Goal: Book appointment/travel/reservation

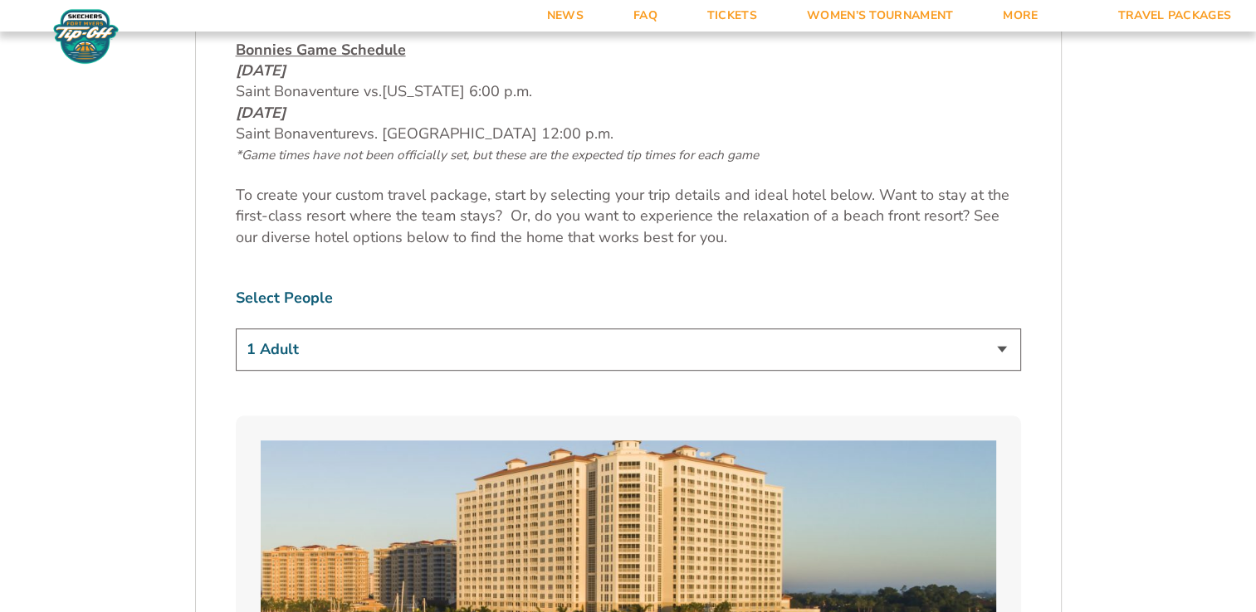
scroll to position [913, 0]
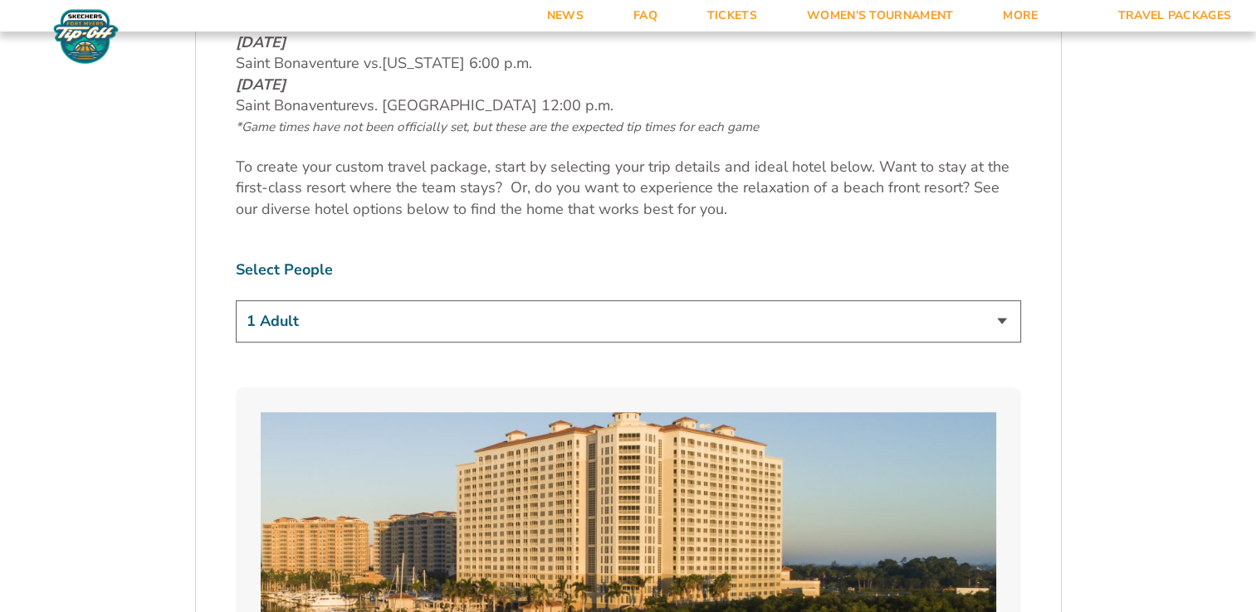
click at [487, 330] on select "1 Adult 2 Adults 3 Adults 4 Adults 2 Adults + 1 Child 2 Adults + 2 Children 2 A…" at bounding box center [628, 321] width 785 height 42
select select "2 Adults"
click at [236, 300] on select "1 Adult 2 Adults 3 Adults 4 Adults 2 Adults + 1 Child 2 Adults + 2 Children 2 A…" at bounding box center [628, 321] width 785 height 42
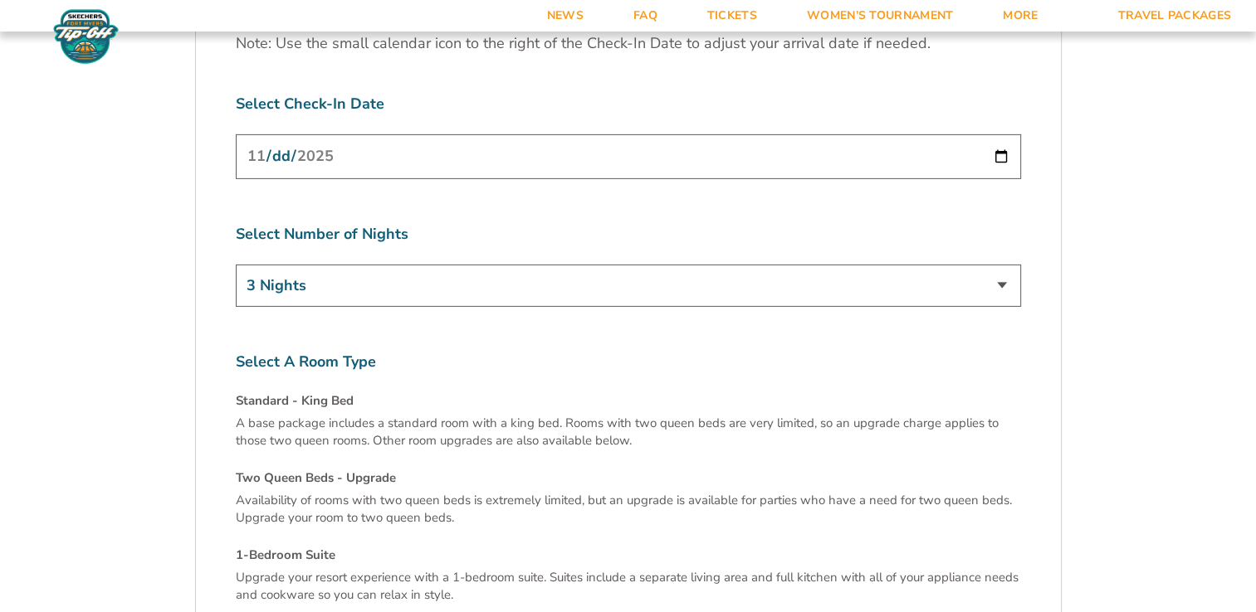
scroll to position [5354, 0]
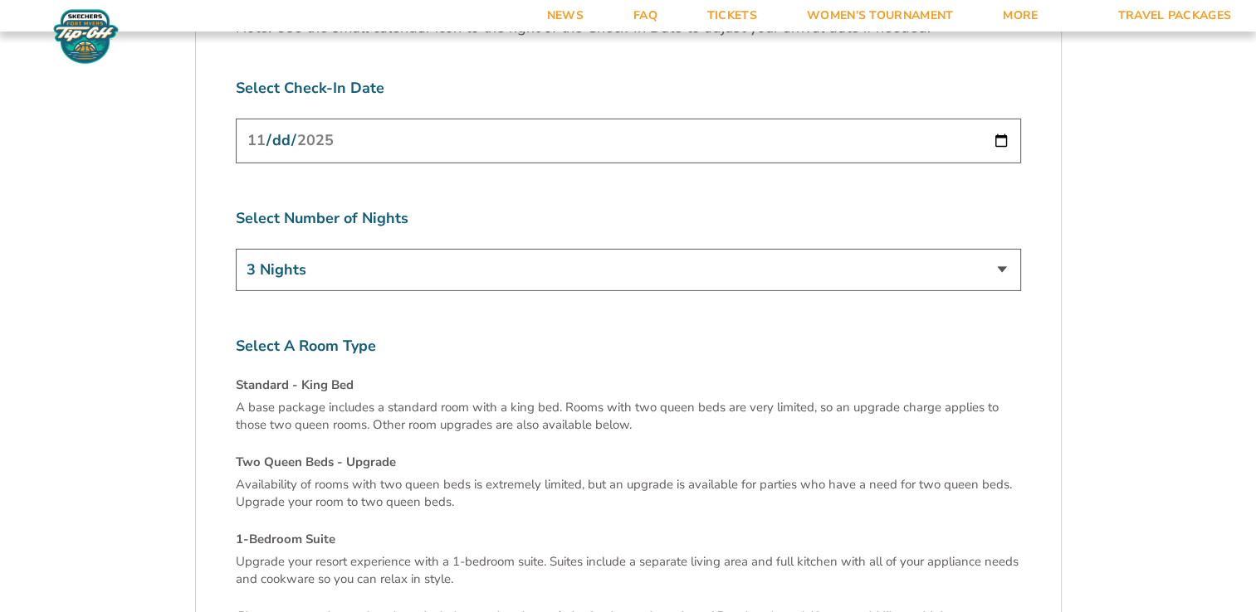
click at [383, 249] on select "3 Nights 4 Nights 5 Nights 6 Nights" at bounding box center [628, 270] width 785 height 42
select select "6 Nights"
click at [236, 249] on select "3 Nights 4 Nights 5 Nights 6 Nights" at bounding box center [628, 270] width 785 height 42
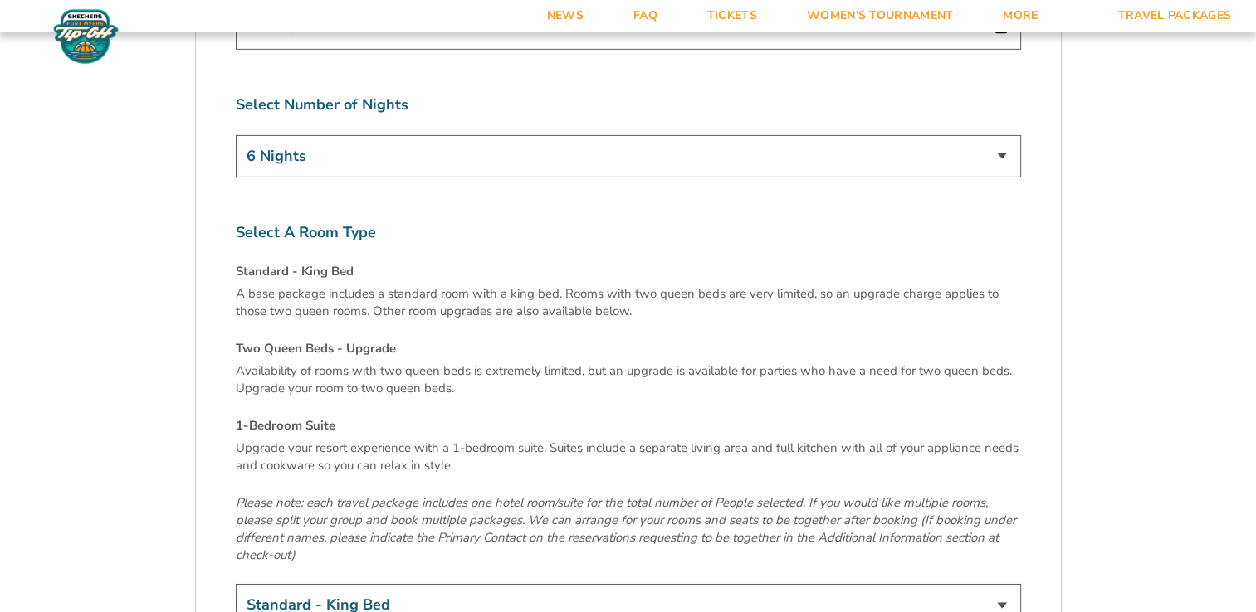
scroll to position [5686, 0]
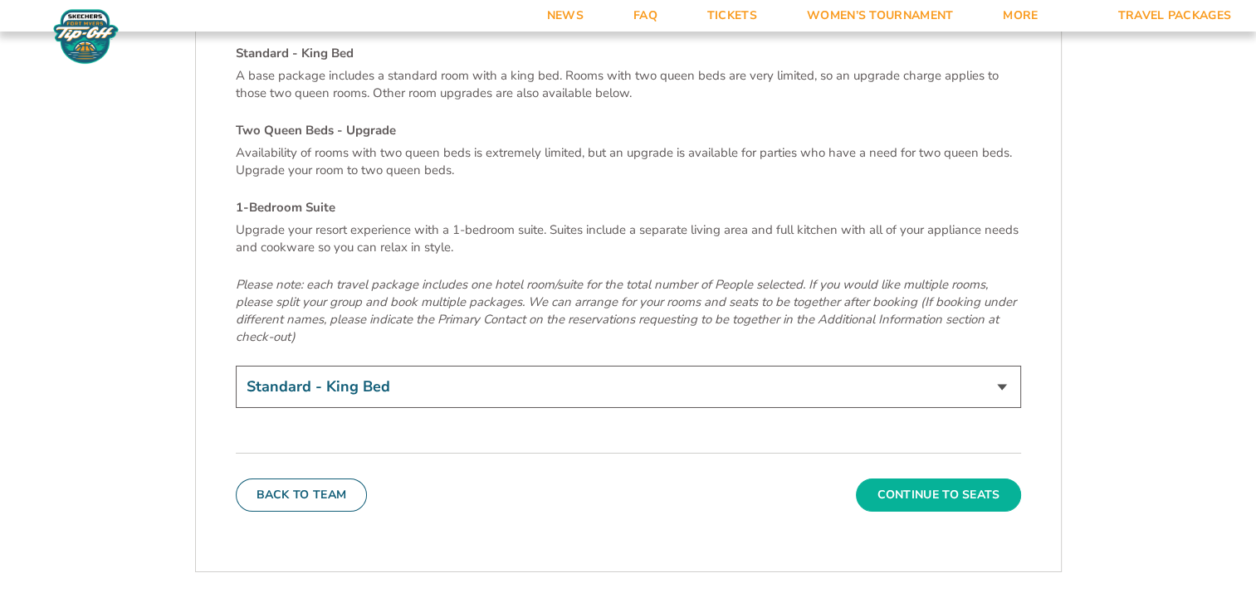
click at [936, 479] on button "Continue To Seats" at bounding box center [938, 495] width 164 height 33
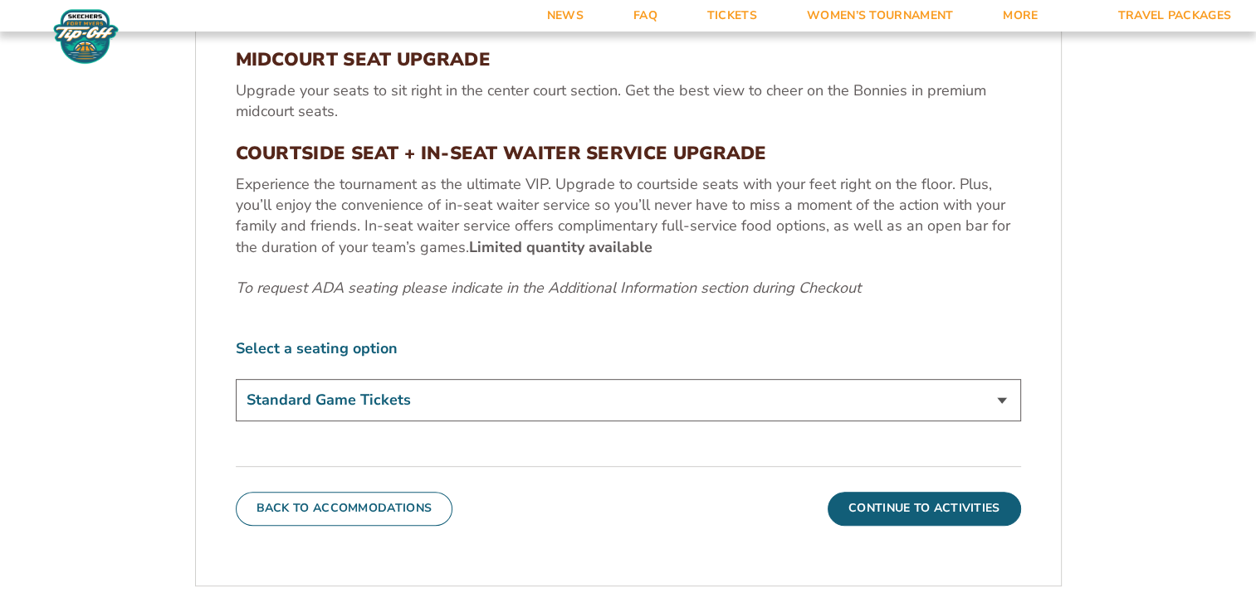
scroll to position [704, 0]
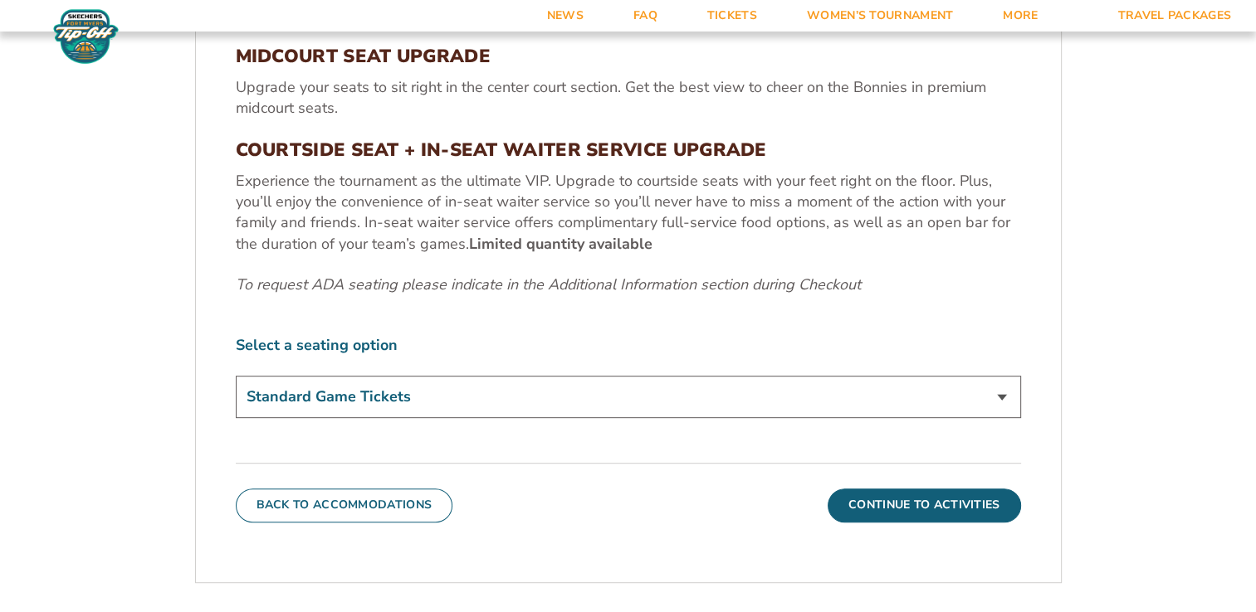
click at [388, 393] on select "Standard Game Tickets Midcourt Seat Upgrade (+$100 per person) Courtside Seat +…" at bounding box center [628, 397] width 785 height 42
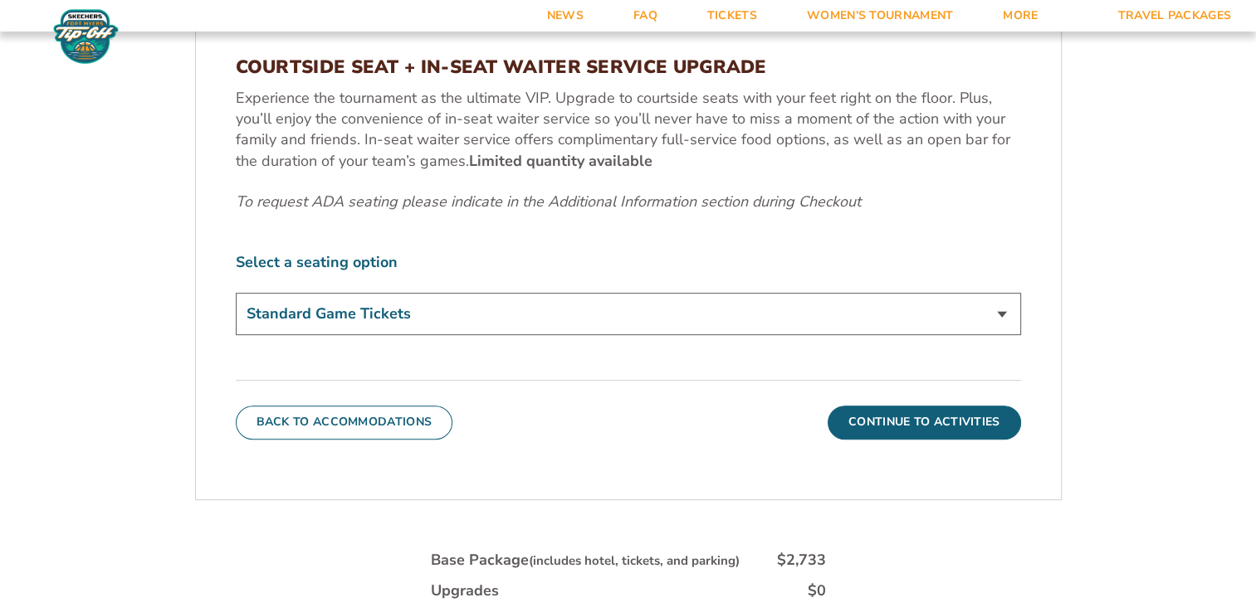
click at [440, 320] on select "Standard Game Tickets Midcourt Seat Upgrade (+$100 per person) Courtside Seat +…" at bounding box center [628, 314] width 785 height 42
select select "Midcourt Seat Upgrade"
click at [236, 293] on select "Standard Game Tickets Midcourt Seat Upgrade (+$100 per person) Courtside Seat +…" at bounding box center [628, 314] width 785 height 42
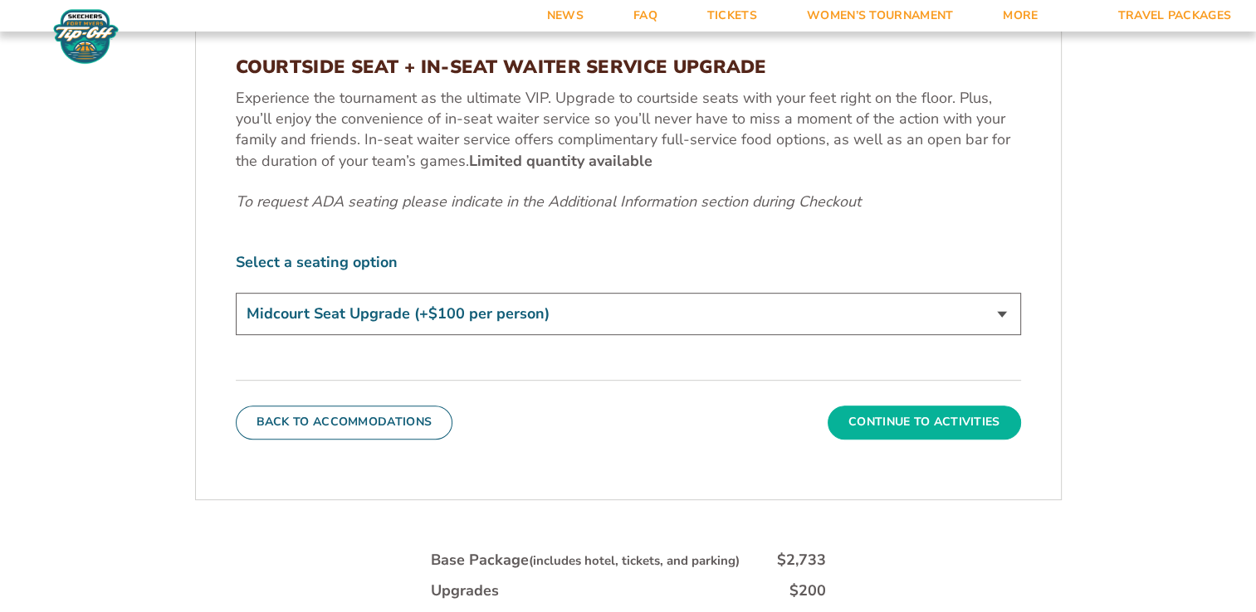
click at [929, 422] on button "Continue To Activities" at bounding box center [923, 422] width 193 height 33
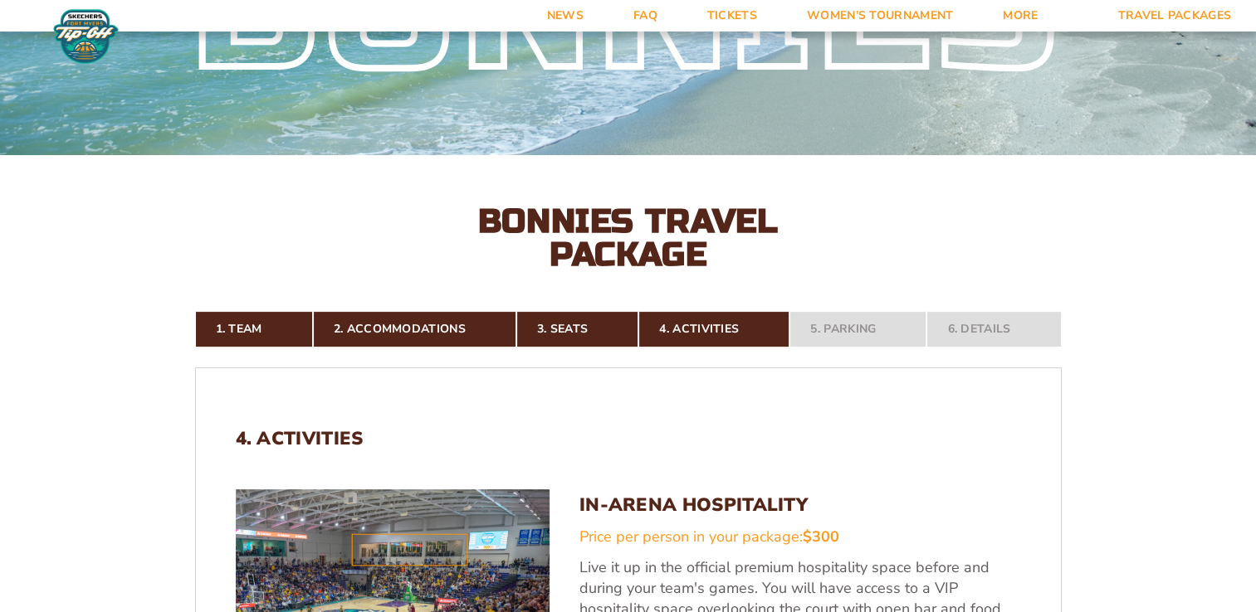
scroll to position [40, 0]
